Goal: Transaction & Acquisition: Purchase product/service

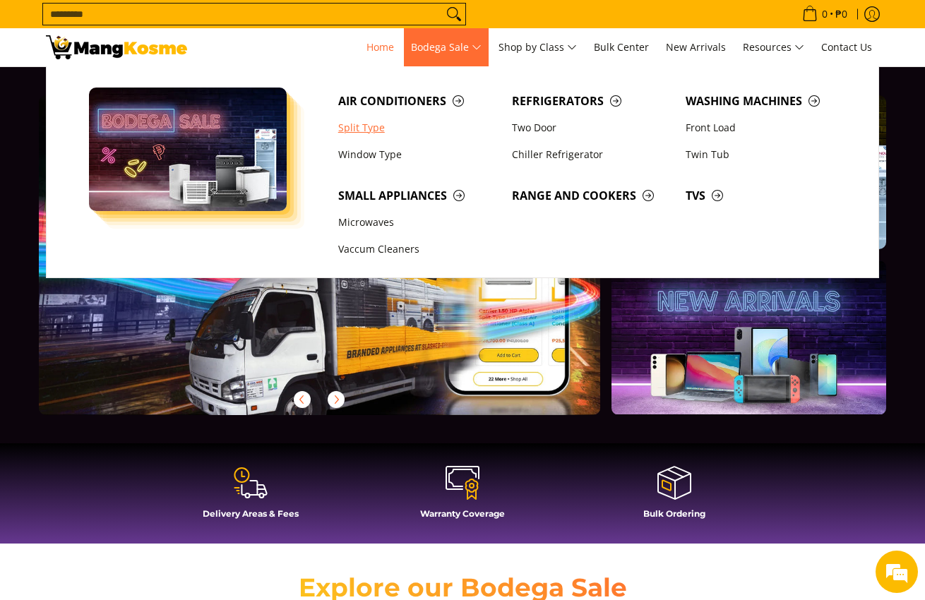
click at [368, 131] on link "Split Type" at bounding box center [418, 127] width 174 height 27
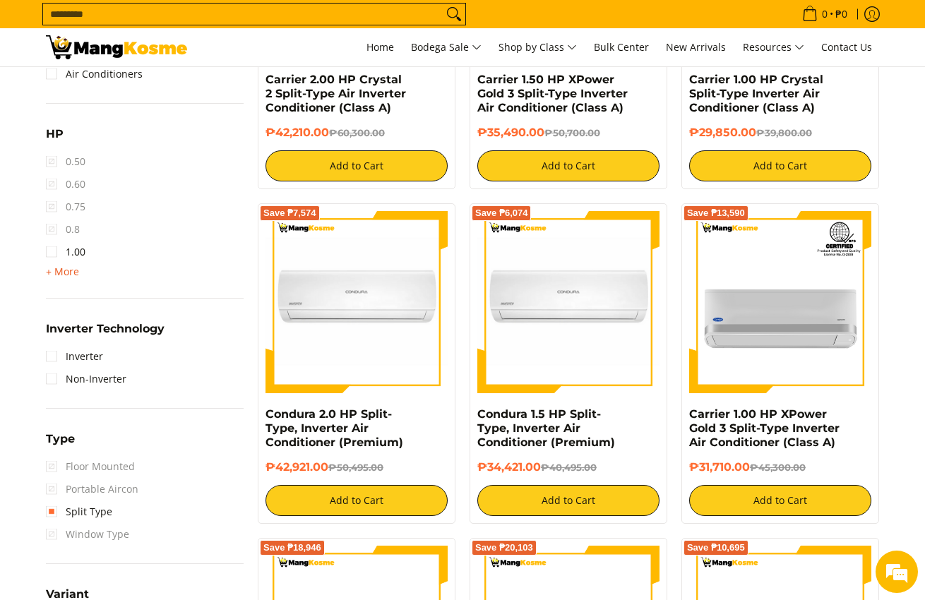
click at [61, 275] on span "+ More" at bounding box center [62, 271] width 33 height 11
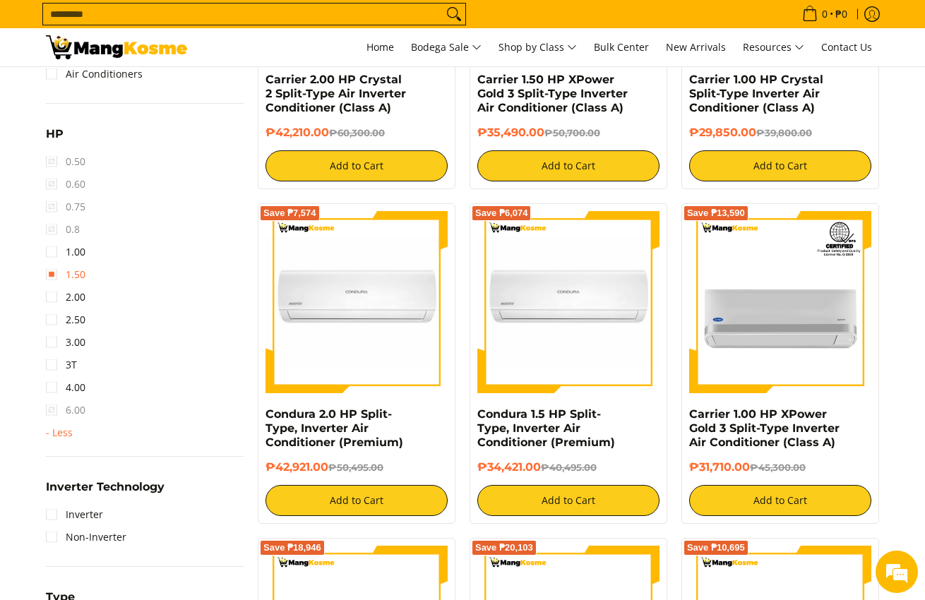
click at [52, 276] on link "1.50" at bounding box center [66, 275] width 40 height 23
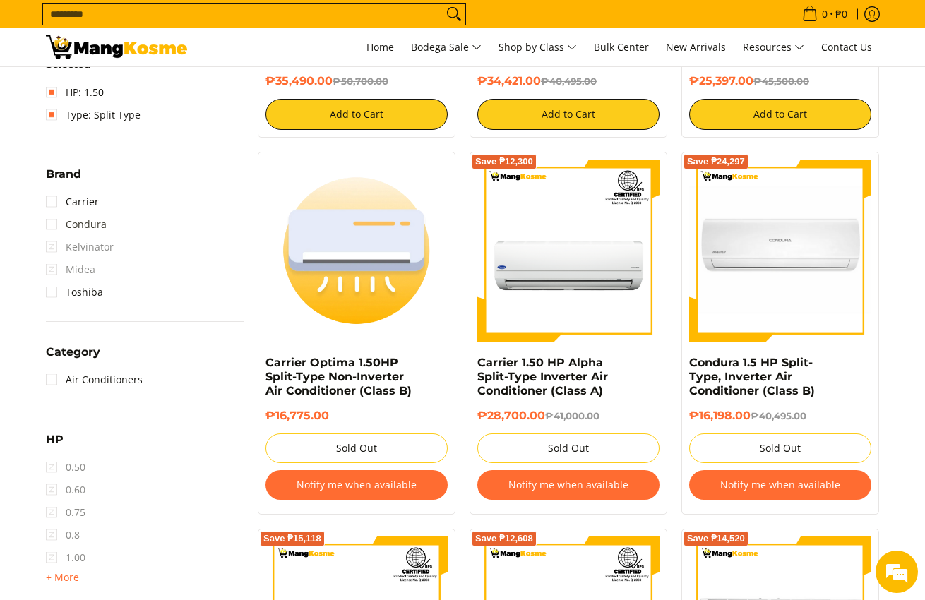
scroll to position [283, 0]
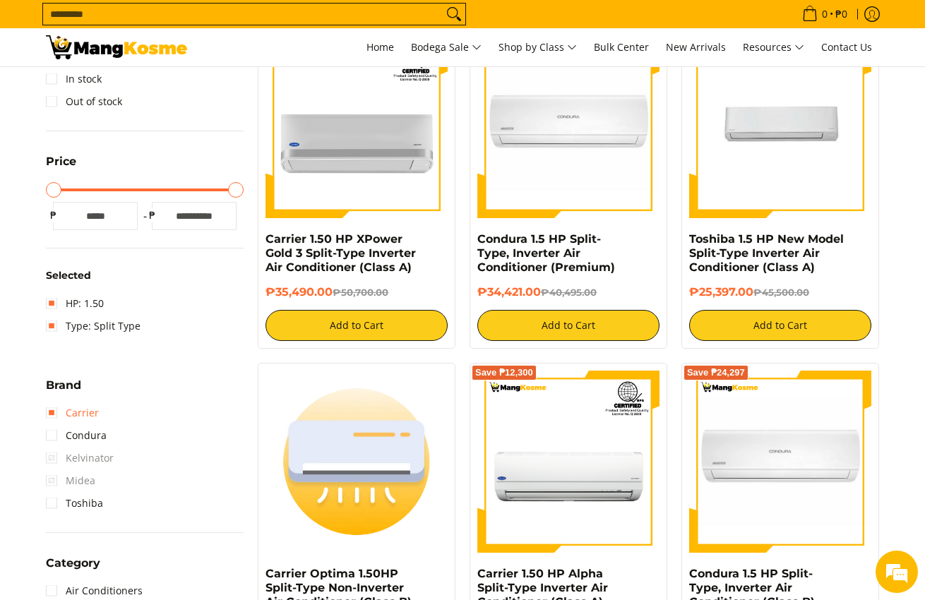
click at [91, 412] on link "Carrier" at bounding box center [72, 413] width 53 height 23
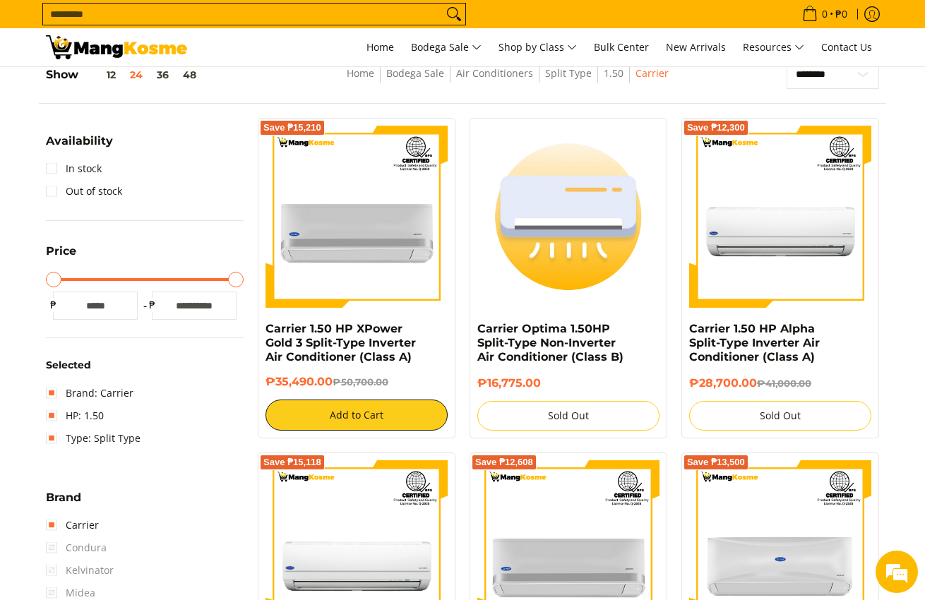
scroll to position [185, 0]
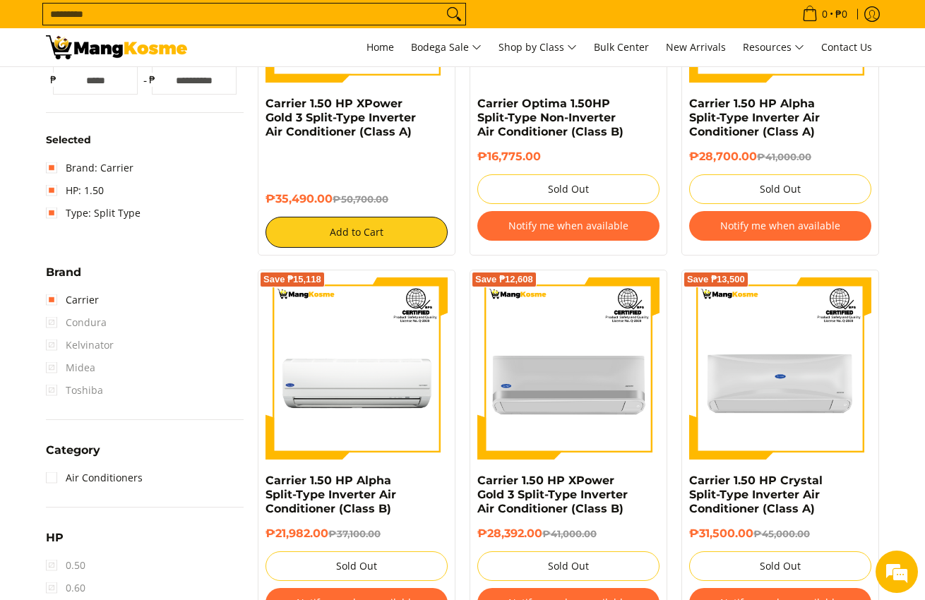
scroll to position [468, 0]
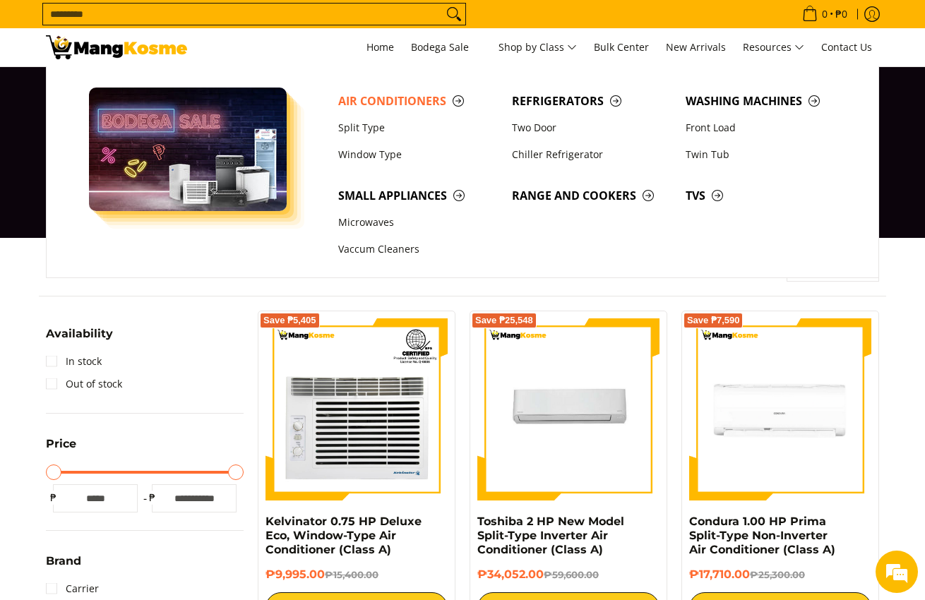
click at [384, 17] on input "Search..." at bounding box center [243, 14] width 400 height 21
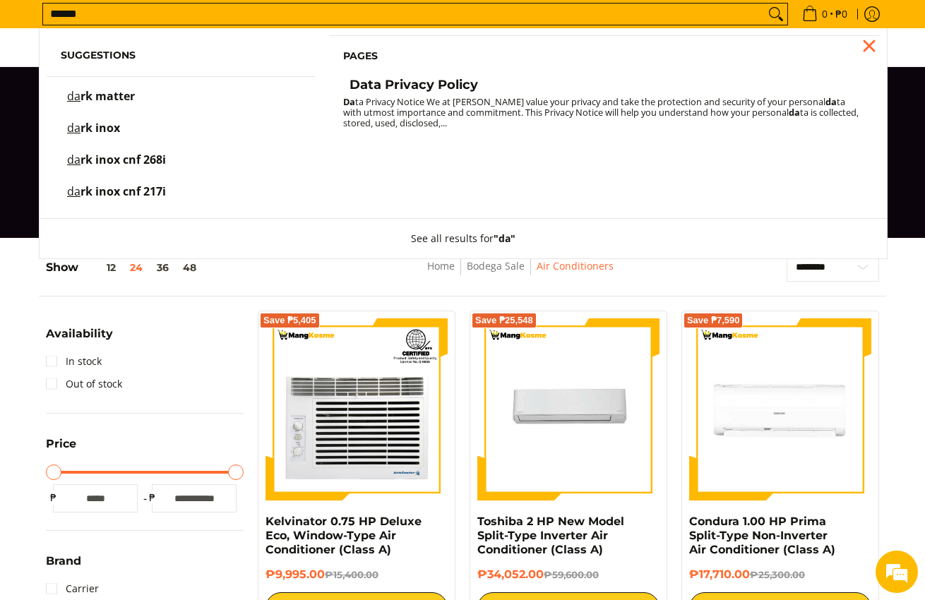
type input "******"
click at [765, 4] on button "Search" at bounding box center [776, 14] width 23 height 21
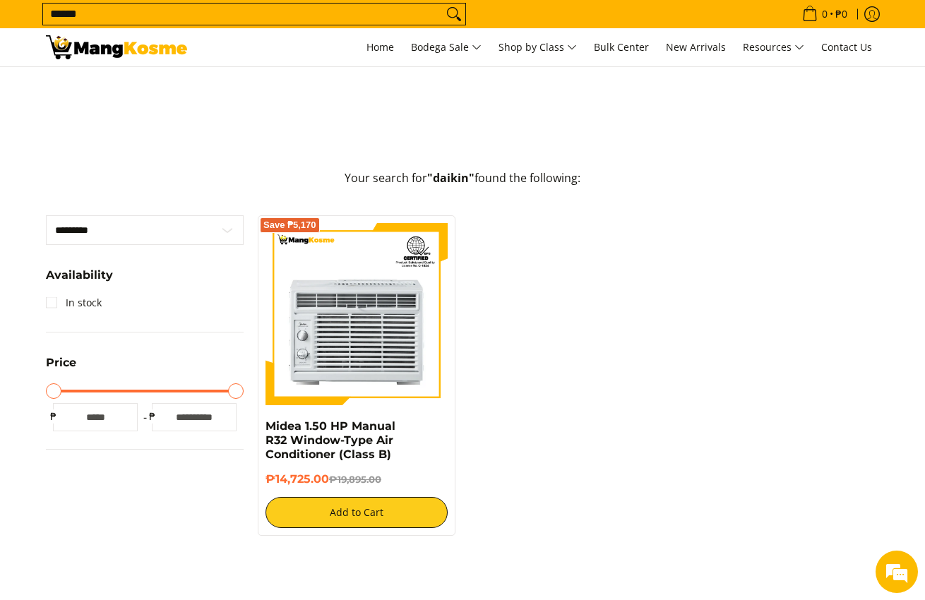
click at [816, 329] on div "Save ₱5,170 Midea 1.50 HP Manual R32 Window-Type Air Conditioner (Class B) ₱14,…" at bounding box center [569, 382] width 636 height 335
